Goal: Task Accomplishment & Management: Use online tool/utility

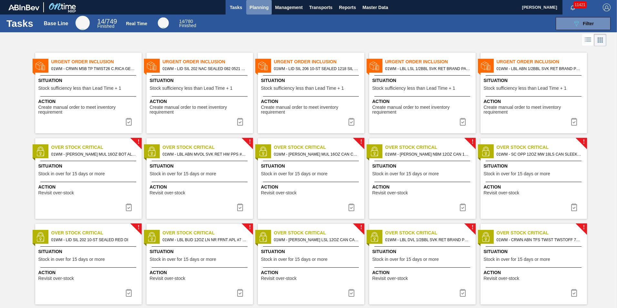
click at [254, 6] on span "Planning" at bounding box center [258, 8] width 19 height 8
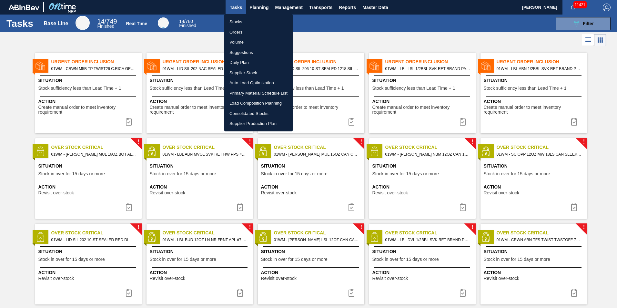
click at [255, 102] on li "Load Composition Planning" at bounding box center [258, 103] width 68 height 10
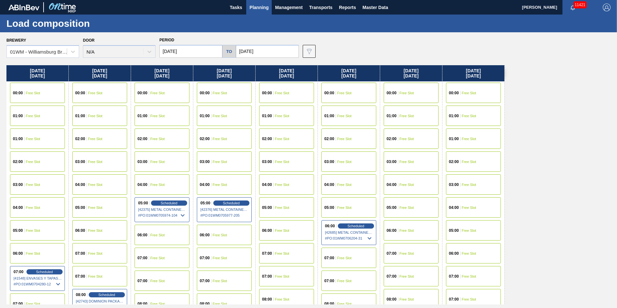
click at [463, 138] on span "Free Slot" at bounding box center [469, 139] width 15 height 4
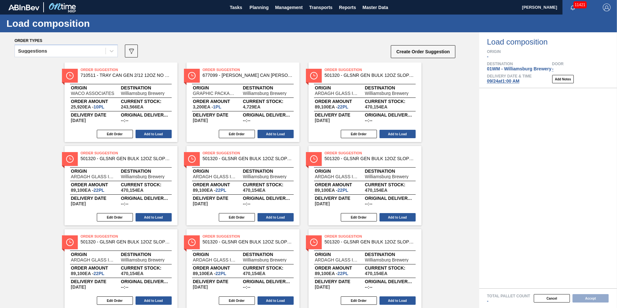
click at [64, 57] on div "Suggestions" at bounding box center [66, 53] width 103 height 17
drag, startPoint x: 61, startPoint y: 49, endPoint x: 64, endPoint y: 58, distance: 9.7
click at [62, 49] on div "Suggestions" at bounding box center [60, 50] width 91 height 9
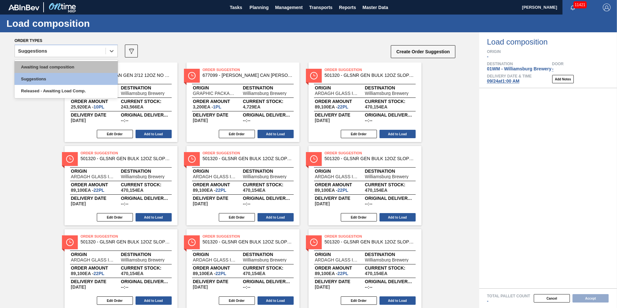
click at [65, 64] on div "Awaiting load composition" at bounding box center [66, 67] width 103 height 12
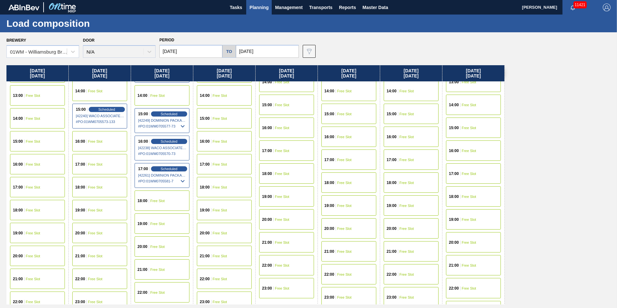
scroll to position [409, 0]
